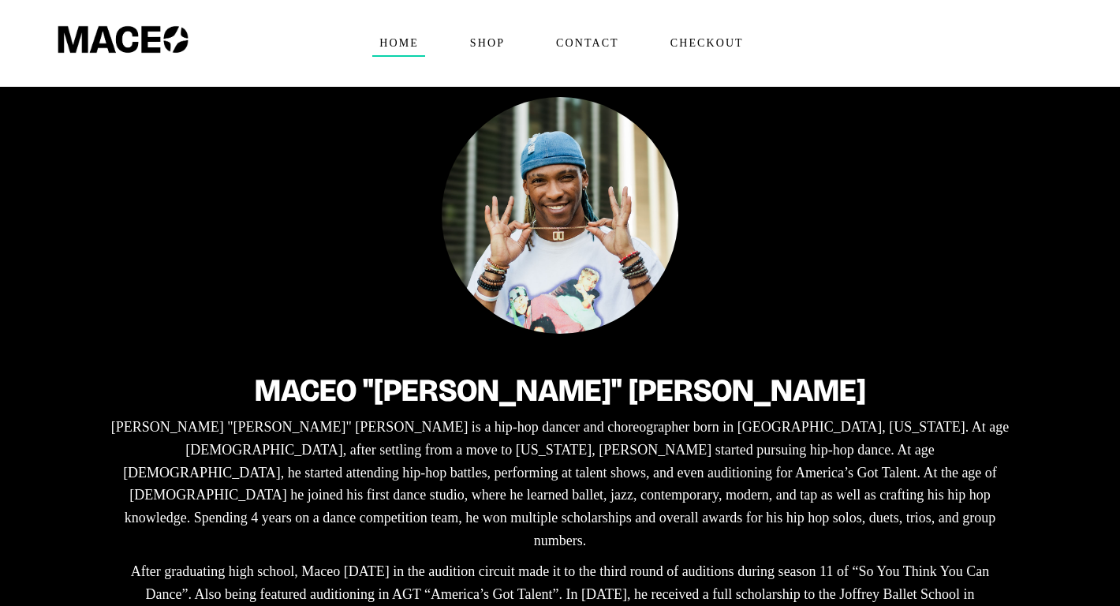
scroll to position [87, 0]
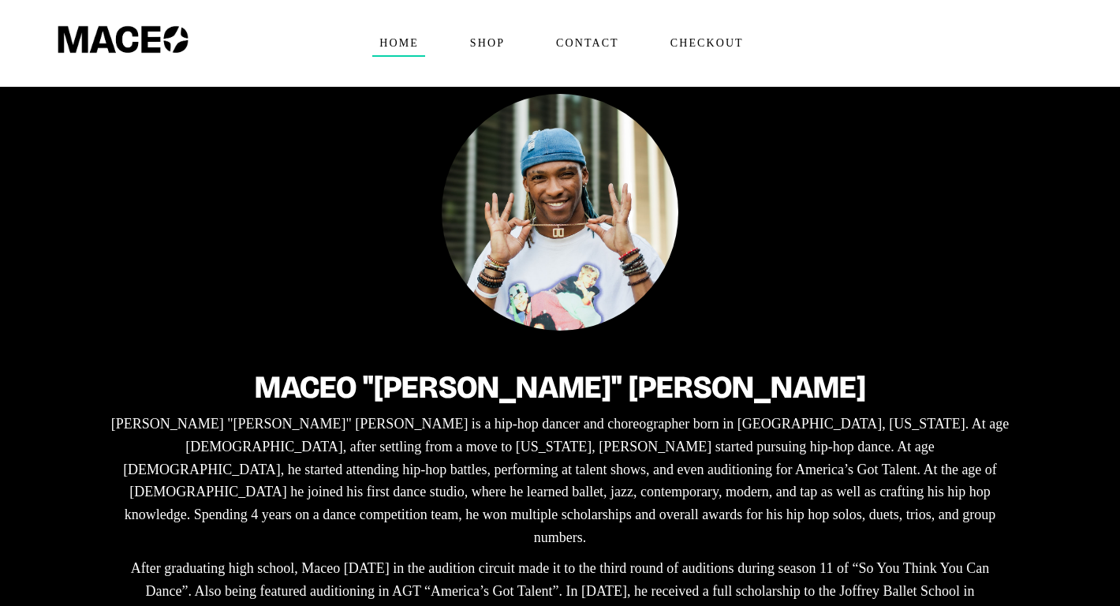
click at [509, 427] on p "[PERSON_NAME] "[PERSON_NAME]" [PERSON_NAME] is a hip-hop dancer and choreograph…" at bounding box center [559, 480] width 907 height 136
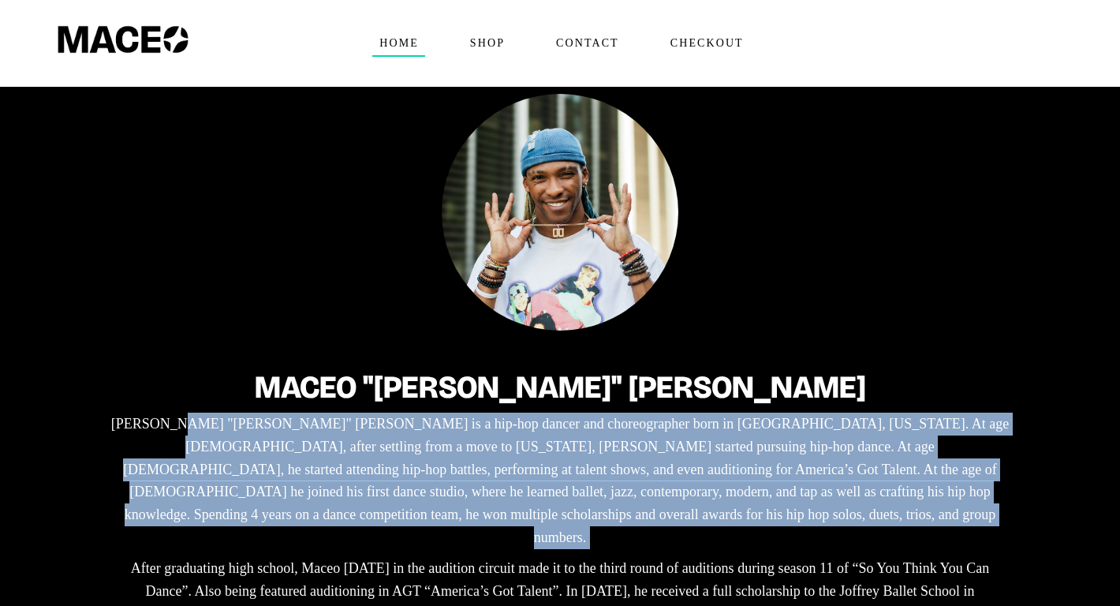
click at [509, 427] on p "[PERSON_NAME] "[PERSON_NAME]" [PERSON_NAME] is a hip-hop dancer and choreograph…" at bounding box center [559, 480] width 907 height 136
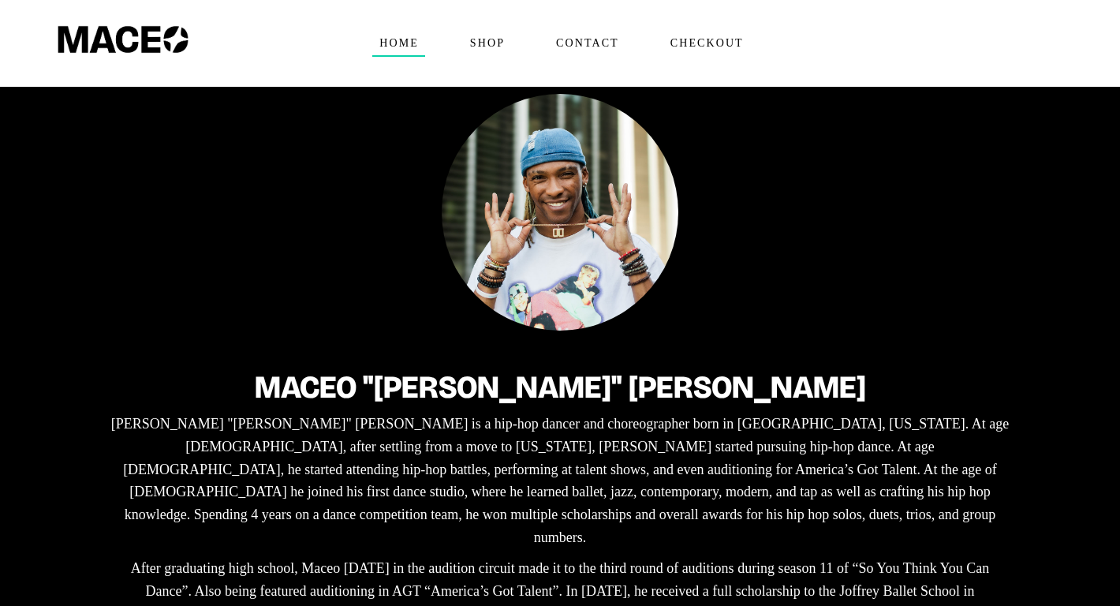
click at [488, 557] on p "After graduating high school, Maceo [DATE] in the audition circuit made it to t…" at bounding box center [559, 591] width 907 height 68
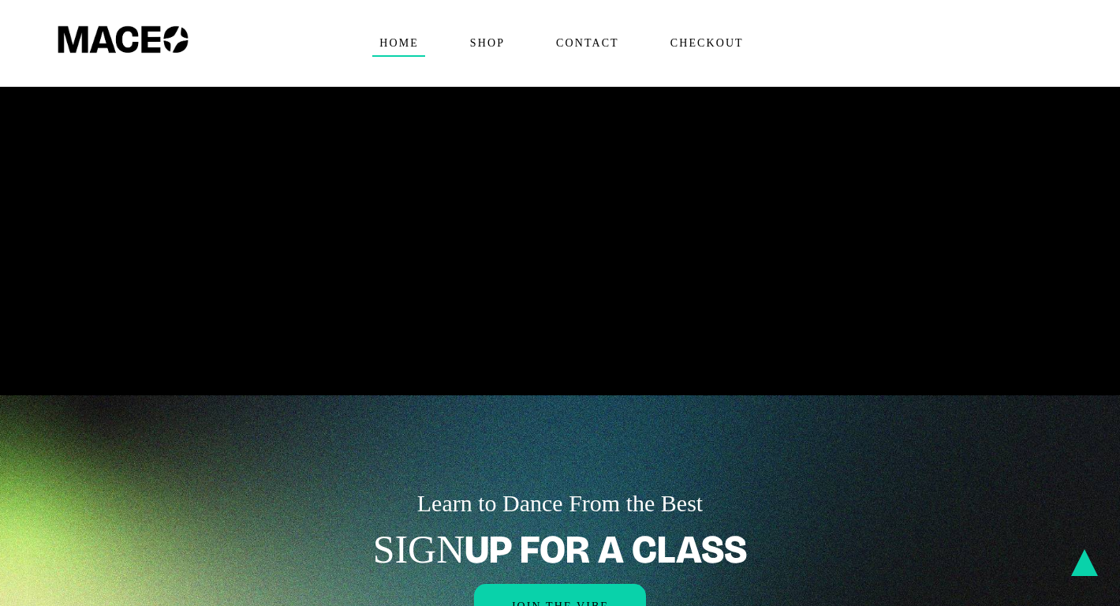
scroll to position [1500, 0]
